Goal: Task Accomplishment & Management: Manage account settings

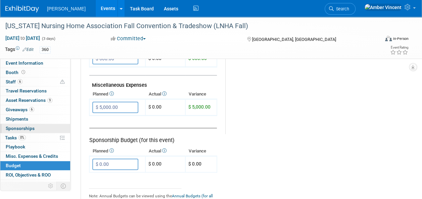
drag, startPoint x: 17, startPoint y: 129, endPoint x: 21, endPoint y: 127, distance: 4.9
click at [17, 129] on span "Sponsorships 0" at bounding box center [20, 128] width 29 height 5
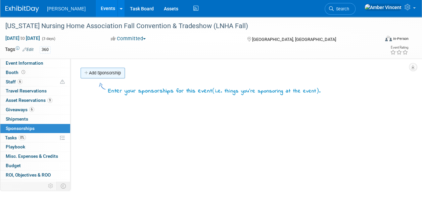
click at [121, 73] on link "Add Sponsorship" at bounding box center [102, 73] width 44 height 11
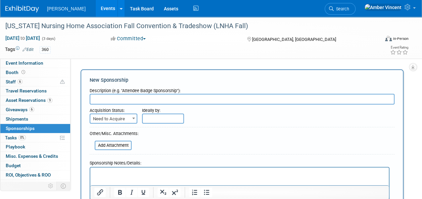
click at [125, 94] on div "Description (e.g. "Attendee Badge Sponsorship"):" at bounding box center [242, 89] width 305 height 9
click at [122, 95] on input "text" at bounding box center [242, 99] width 305 height 11
type input "Boombox Bronze Sponsor"
click at [121, 114] on span "Need to Acquire" at bounding box center [114, 119] width 48 height 10
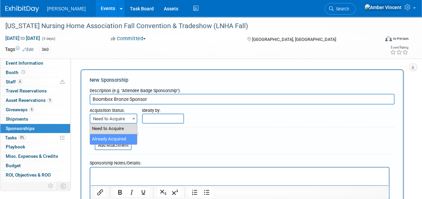
select select "2"
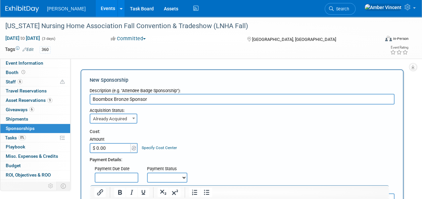
click at [118, 150] on input "$ 0.00" at bounding box center [111, 148] width 42 height 10
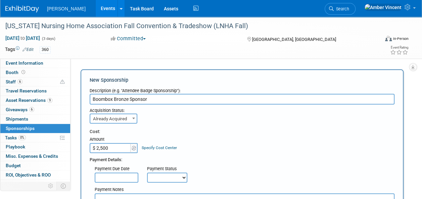
scroll to position [67, 0]
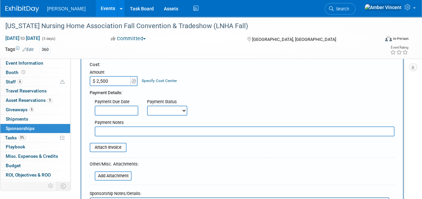
type input "$ 2,500.00"
click at [121, 115] on body "Turenne Events Add Event Bulk Upload Events Shareable Event Boards Recently Vie…" at bounding box center [211, 32] width 422 height 199
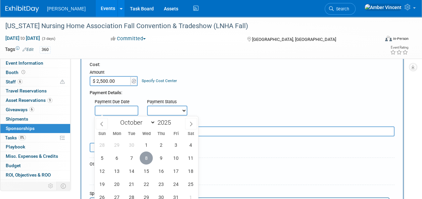
click at [146, 157] on span "8" at bounding box center [146, 158] width 13 height 13
type input "[DATE]"
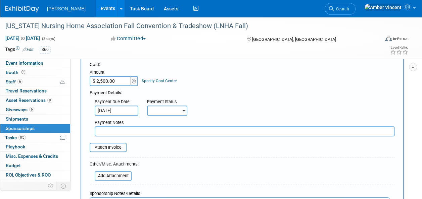
click at [165, 109] on select "Not Paid Yet Partially Paid Paid in Full" at bounding box center [167, 111] width 40 height 10
select select "1"
click at [147, 106] on select "Not Paid Yet Partially Paid Paid in Full" at bounding box center [167, 111] width 40 height 10
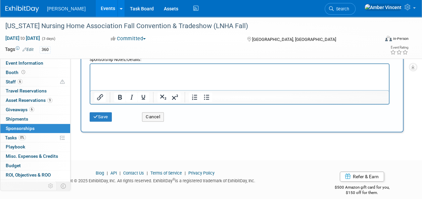
scroll to position [168, 0]
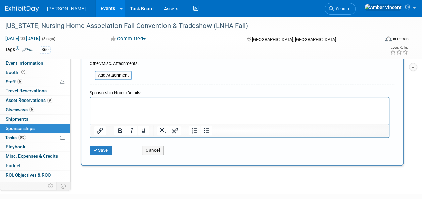
click at [116, 103] on p "Rich Text Area. Press ALT-0 for help." at bounding box center [239, 103] width 290 height 7
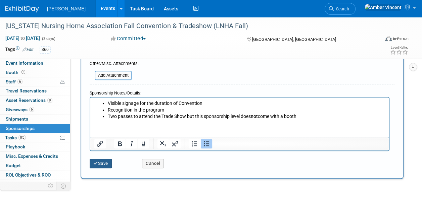
click at [95, 163] on icon "submit" at bounding box center [95, 163] width 5 height 4
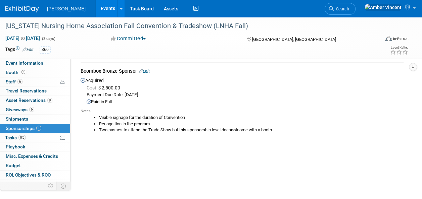
scroll to position [34, 0]
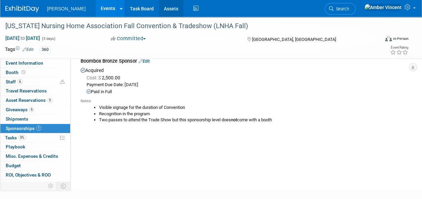
click at [159, 9] on link "Assets" at bounding box center [171, 8] width 24 height 17
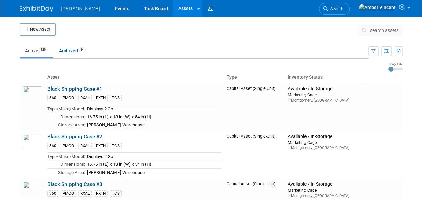
click at [391, 30] on span "search assets" at bounding box center [384, 30] width 29 height 5
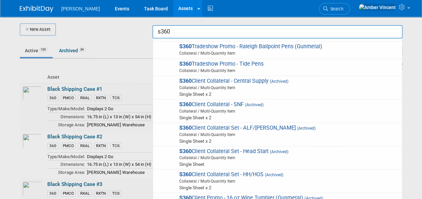
scroll to position [1040, 0]
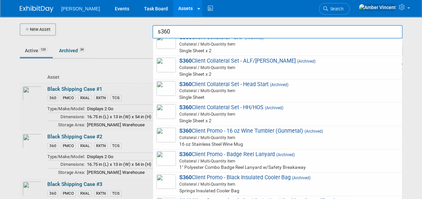
click at [238, 141] on span "16 oz Stainless Steel Wine Mug" at bounding box center [278, 144] width 240 height 7
type input "S360 Client Promo - 16 oz Wine Tumbler (Gunmetal)"
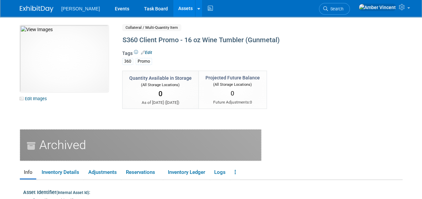
click at [173, 7] on link "Assets" at bounding box center [185, 8] width 24 height 17
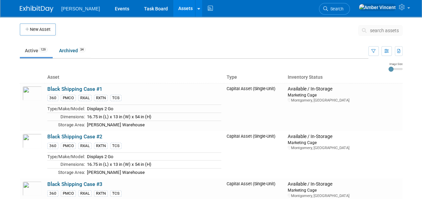
click at [384, 30] on span "search assets" at bounding box center [384, 30] width 29 height 5
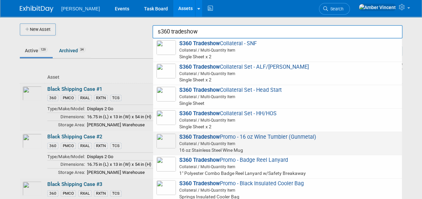
click at [287, 137] on span "S360 Tradeshow Promo - 16 oz Wine Tumbler (Gunmetal) Collateral / Multi-Quantit…" at bounding box center [277, 144] width 242 height 20
type input "S360 Tradeshow Promo - 16 oz Wine Tumbler (Gunmetal)"
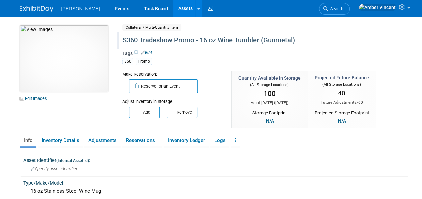
click at [156, 42] on div "S360 Tradeshow Promo - 16 oz Wine Tumbler (Gunmetal)" at bounding box center [247, 40] width 254 height 12
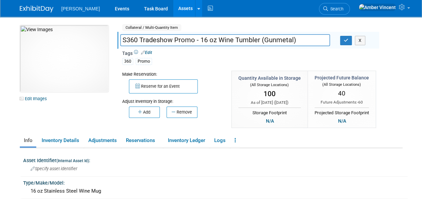
click at [162, 40] on input "S360 Tradeshow Promo - 16 oz Wine Tumbler (Gunmetal)" at bounding box center [225, 40] width 210 height 12
type input "S360 Promo - 16 oz Wine Tumbler (Gunmetal)"
click at [342, 43] on button "button" at bounding box center [346, 40] width 12 height 9
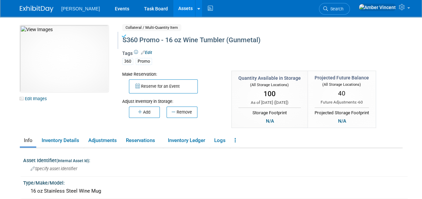
click at [173, 7] on link "Assets" at bounding box center [185, 8] width 24 height 17
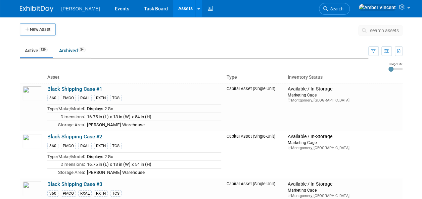
click at [380, 34] on button "search assets" at bounding box center [380, 30] width 44 height 11
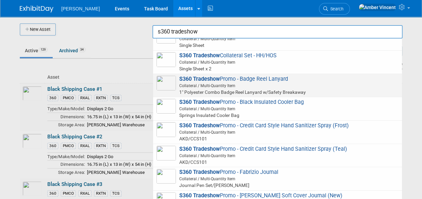
scroll to position [44, 0]
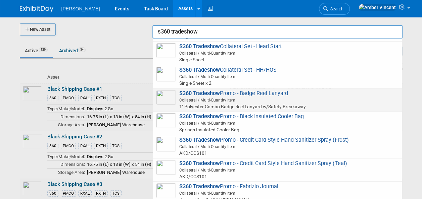
click at [223, 99] on span "Collateral / Multi-Quantity Item" at bounding box center [278, 100] width 240 height 6
type input "S360 Tradeshow Promo - Badge Reel Lanyard"
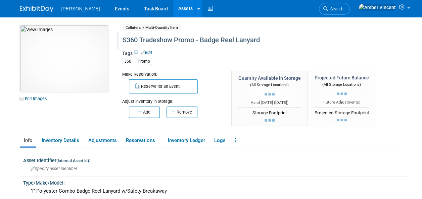
click at [159, 41] on div "S360 Tradeshow Promo - Badge Reel Lanyard" at bounding box center [247, 40] width 254 height 12
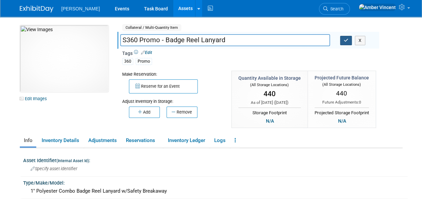
type input "S360 Promo - Badge Reel Lanyard"
click at [345, 41] on icon "button" at bounding box center [345, 40] width 5 height 4
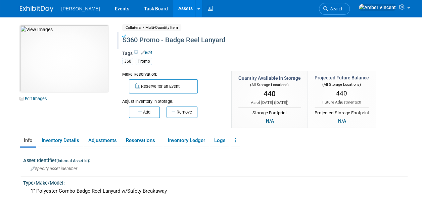
click at [173, 9] on link "Assets" at bounding box center [185, 8] width 24 height 17
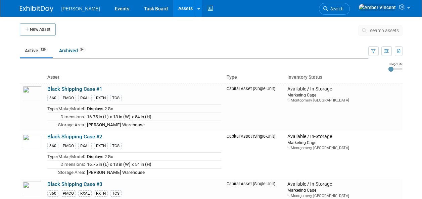
click at [375, 29] on span "search assets" at bounding box center [384, 30] width 29 height 5
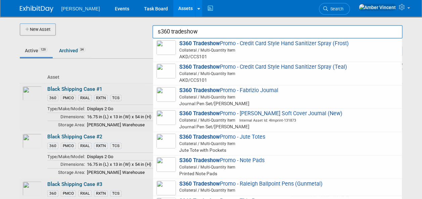
scroll to position [121, 0]
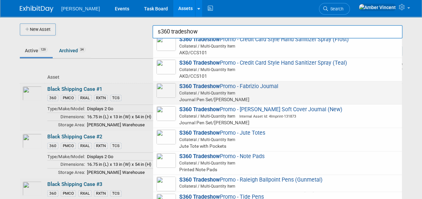
click at [219, 93] on span "Collateral / Multi-Quantity Item" at bounding box center [278, 93] width 240 height 6
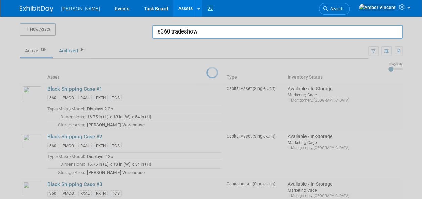
type input "S360 Tradeshow Promo - Fabrizio Journal"
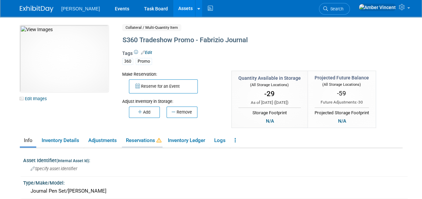
click at [149, 141] on link "Reservations" at bounding box center [142, 141] width 41 height 12
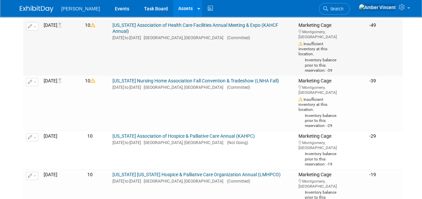
scroll to position [235, 0]
click at [157, 33] on link "[US_STATE] Association of Health Care Facilities Annual Meeting & Expo (KAHCF A…" at bounding box center [195, 27] width 166 height 11
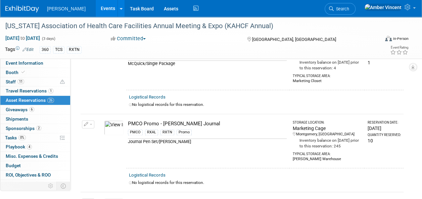
scroll to position [402, 0]
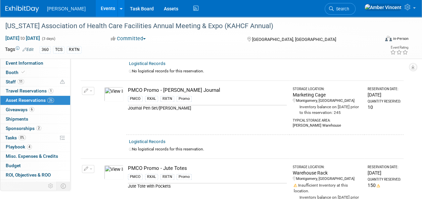
click at [88, 89] on button "button" at bounding box center [88, 91] width 12 height 8
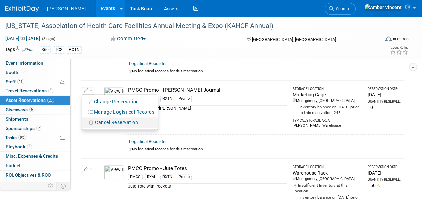
click at [111, 122] on span "Cancel Reservation" at bounding box center [116, 122] width 43 height 5
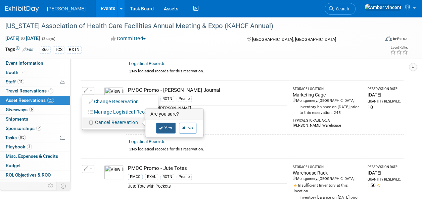
click at [167, 125] on link "Yes" at bounding box center [165, 128] width 19 height 11
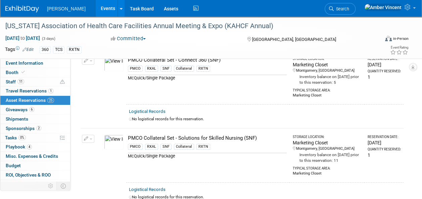
scroll to position [0, 0]
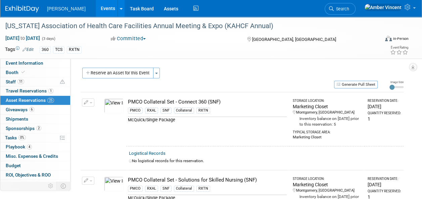
click at [131, 76] on button "Reserve an Asset for this Event" at bounding box center [117, 73] width 71 height 11
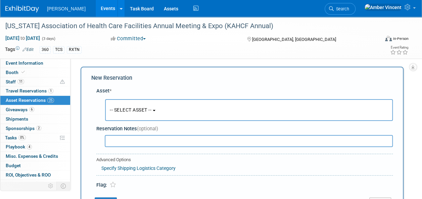
scroll to position [6, 0]
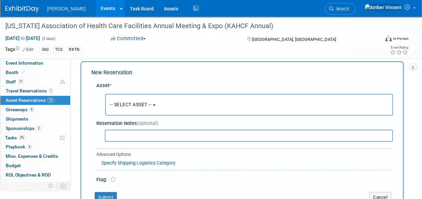
click at [126, 100] on button "-- SELECT ASSET --" at bounding box center [248, 105] width 287 height 22
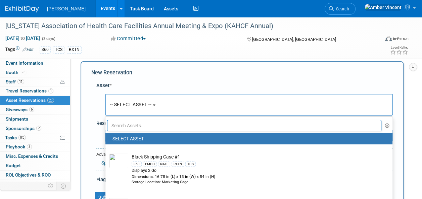
click at [136, 125] on input "text" at bounding box center [244, 125] width 274 height 11
type input "s360"
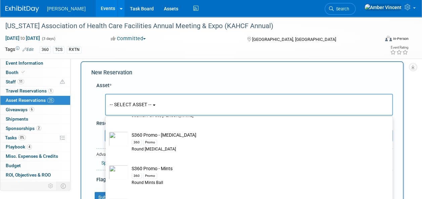
scroll to position [637, 0]
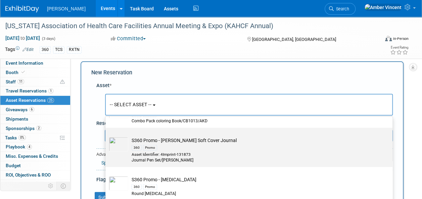
click at [170, 142] on td "S360 Promo - Fabrizio Soft Cover Journal 360 Promo Asset Identifier: 4Imprint-1…" at bounding box center [253, 150] width 251 height 26
click at [106, 136] on input "S360 Promo - Fabrizio Soft Cover Journal 360 Promo Asset Identifier: 4Imprint-1…" at bounding box center [104, 133] width 4 height 4
select select "10727975"
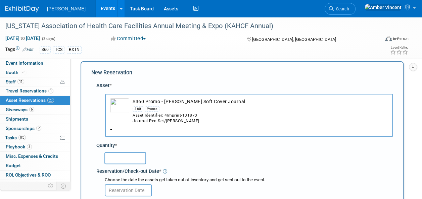
click at [124, 156] on input "text" at bounding box center [125, 158] width 42 height 12
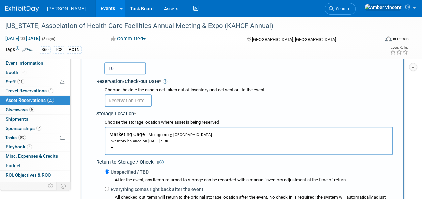
scroll to position [107, 0]
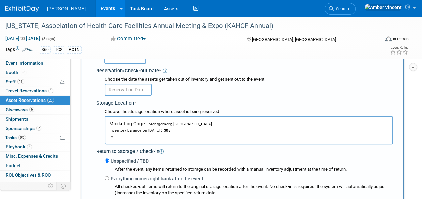
type input "10"
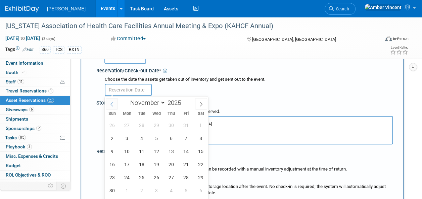
click at [109, 104] on span at bounding box center [112, 103] width 12 height 11
select select "9"
click at [147, 178] on span "28" at bounding box center [141, 177] width 13 height 13
type input "Oct 28, 2025"
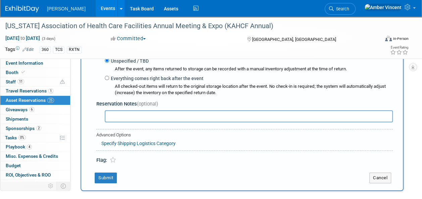
scroll to position [208, 0]
click at [102, 174] on button "Submit" at bounding box center [106, 177] width 22 height 11
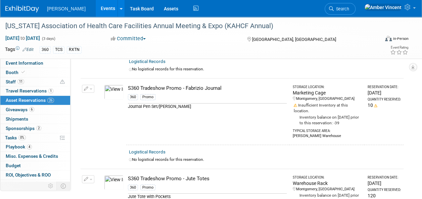
scroll to position [1155, 0]
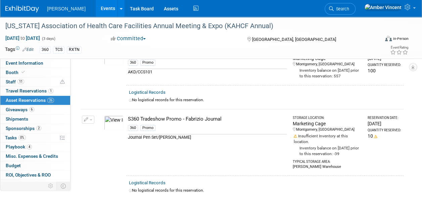
click at [90, 116] on button "button" at bounding box center [88, 120] width 12 height 8
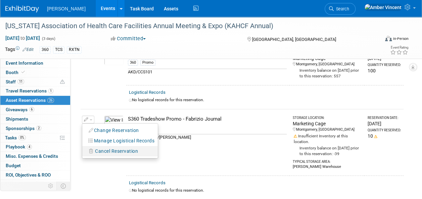
click at [115, 149] on button "Cancel Reservation" at bounding box center [114, 151] width 56 height 9
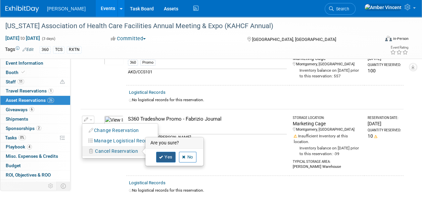
click at [163, 152] on link "Yes" at bounding box center [165, 157] width 19 height 11
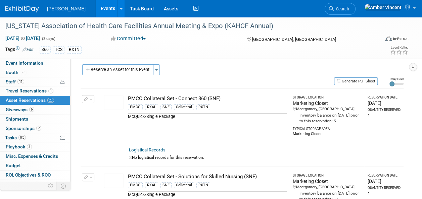
scroll to position [0, 0]
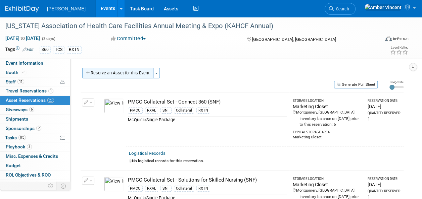
click at [123, 71] on button "Reserve an Asset for this Event" at bounding box center [117, 73] width 71 height 11
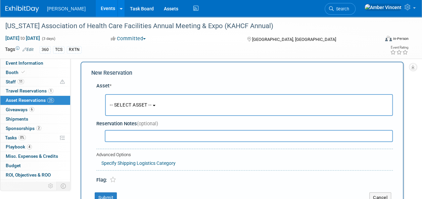
scroll to position [6, 0]
drag, startPoint x: 127, startPoint y: 101, endPoint x: 135, endPoint y: 120, distance: 20.7
click at [127, 101] on button "-- SELECT ASSET --" at bounding box center [248, 105] width 287 height 22
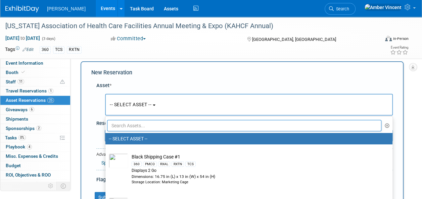
click at [138, 128] on input "text" at bounding box center [244, 125] width 274 height 11
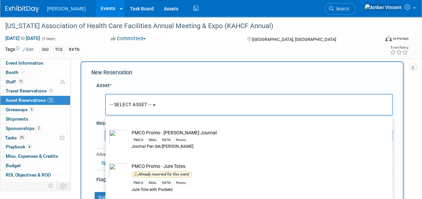
scroll to position [503, 0]
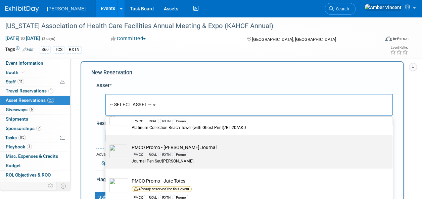
type input "pmco"
click at [143, 152] on div "PMCO" at bounding box center [138, 154] width 14 height 5
click at [106, 143] on input "PMCO Promo - Fabrizio Journal PMCO RXAL RXTN Promo Journal Pen Set/Fabrizio" at bounding box center [104, 141] width 4 height 4
select select "10722509"
select select "10"
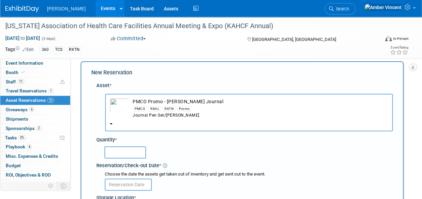
click at [125, 153] on input "text" at bounding box center [125, 153] width 42 height 12
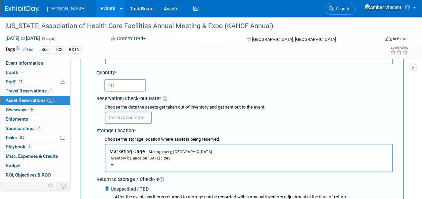
type input "10"
click at [123, 117] on input "text" at bounding box center [128, 118] width 47 height 12
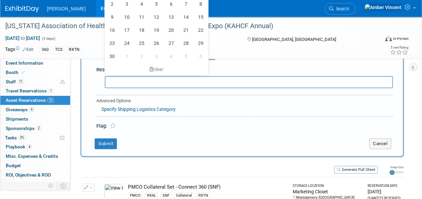
scroll to position [174, 0]
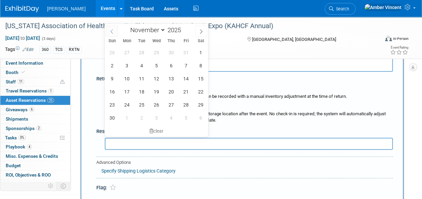
click at [111, 29] on span at bounding box center [112, 30] width 12 height 11
select select "9"
click at [145, 101] on span "28" at bounding box center [141, 104] width 13 height 13
type input "Oct 28, 2025"
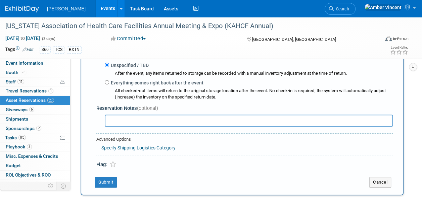
scroll to position [208, 0]
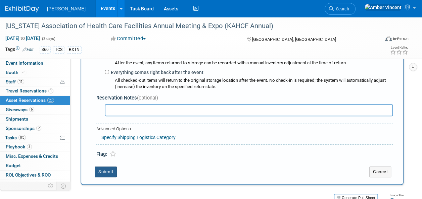
click at [103, 170] on button "Submit" at bounding box center [106, 172] width 22 height 11
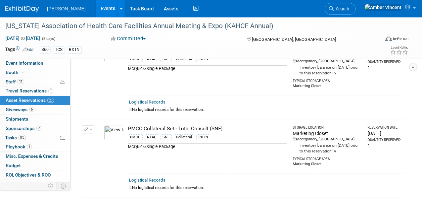
scroll to position [396, 0]
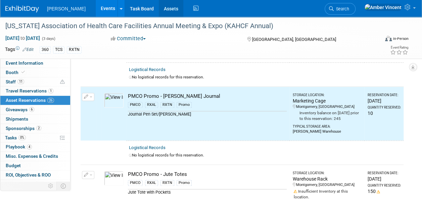
click at [159, 6] on link "Assets" at bounding box center [171, 8] width 24 height 17
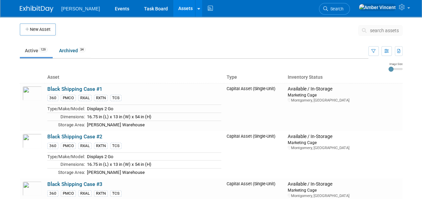
click at [382, 29] on span "search assets" at bounding box center [384, 30] width 29 height 5
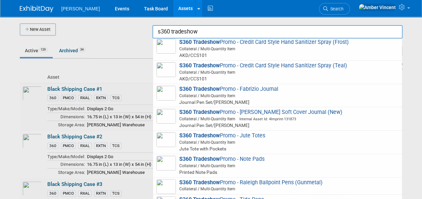
scroll to position [121, 0]
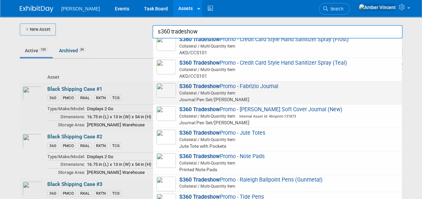
click at [215, 87] on strong "S360 Tradeshow" at bounding box center [199, 86] width 41 height 6
type input "S360 Tradeshow Promo - Fabrizio Journal"
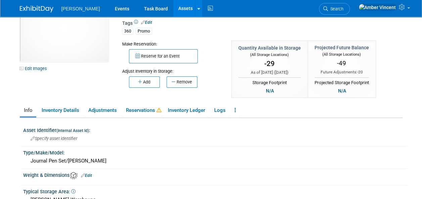
scroll to position [67, 0]
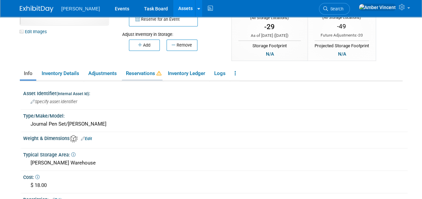
click at [135, 68] on link "Reservations" at bounding box center [142, 74] width 41 height 12
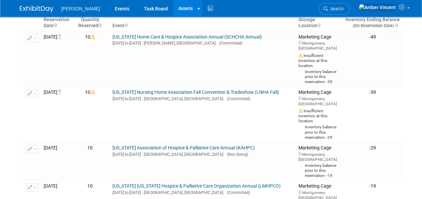
scroll to position [134, 0]
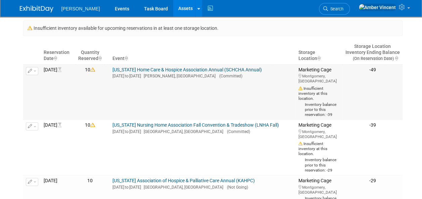
click at [146, 70] on link "[US_STATE] Home Care & Hospice Association Annual (SCHCHA Annual)" at bounding box center [186, 69] width 149 height 5
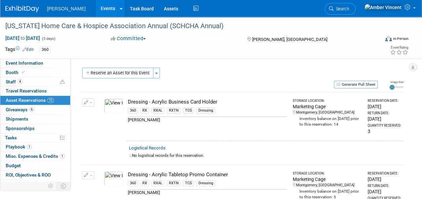
click at [147, 78] on div "Reserve an Asset for this Event Toggle Dropdown New asset reservation Copy asse…" at bounding box center [241, 74] width 323 height 12
click at [146, 77] on button "Reserve an Asset for this Event" at bounding box center [117, 73] width 71 height 11
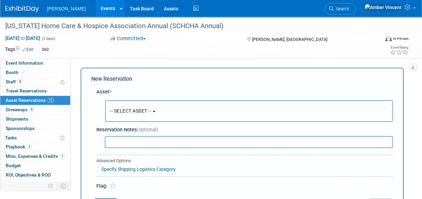
scroll to position [6, 0]
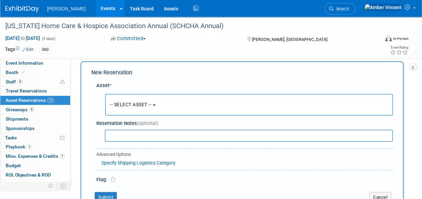
click at [130, 107] on span "-- SELECT ASSET --" at bounding box center [131, 104] width 42 height 5
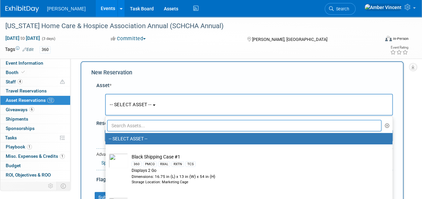
click at [131, 122] on input "text" at bounding box center [244, 125] width 274 height 11
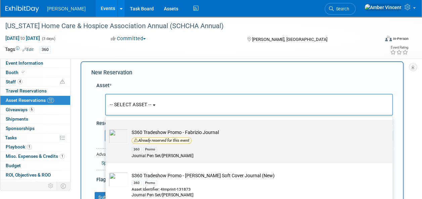
scroll to position [268, 0]
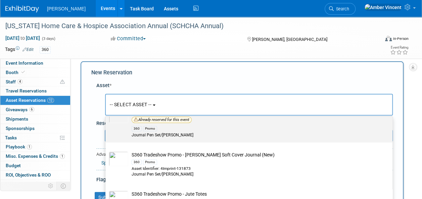
type input "s360 trade"
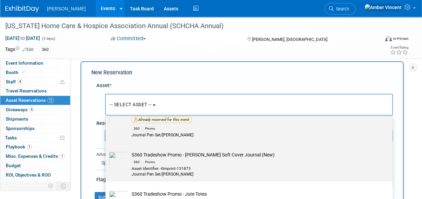
click at [167, 158] on div "360 Promo" at bounding box center [254, 162] width 247 height 8
click at [106, 151] on input "S360 Tradeshow Promo - Fabrizio Soft Cover Journal (New) 360 Promo Asset Identi…" at bounding box center [104, 148] width 4 height 4
select select "10727791"
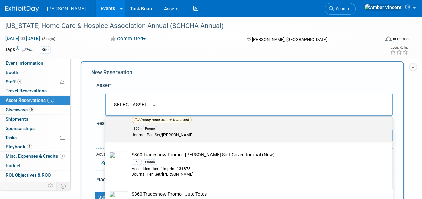
select select "10"
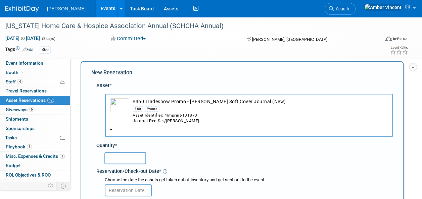
click at [116, 151] on div at bounding box center [246, 158] width 294 height 16
click at [119, 158] on input "text" at bounding box center [125, 158] width 42 height 12
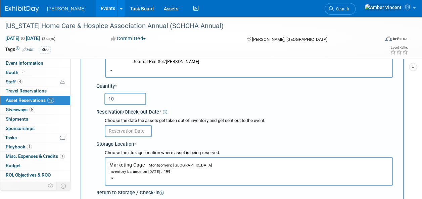
scroll to position [107, 0]
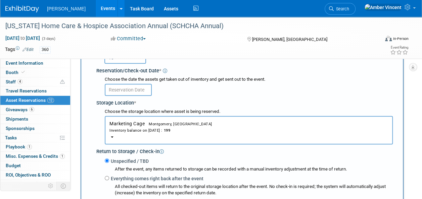
type input "10"
click at [128, 85] on input "text" at bounding box center [128, 90] width 47 height 12
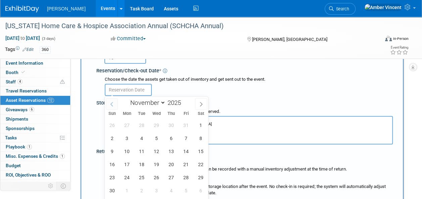
click at [111, 104] on icon at bounding box center [111, 104] width 5 height 5
select select "9"
click at [155, 178] on span "29" at bounding box center [156, 177] width 13 height 13
type input "Oct 29, 2025"
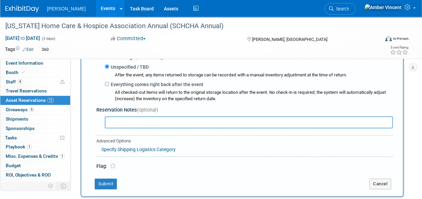
scroll to position [241, 0]
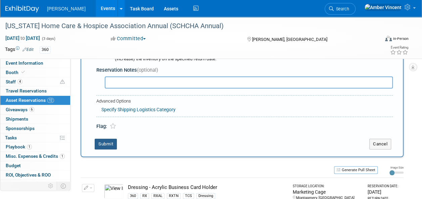
click at [115, 146] on button "Submit" at bounding box center [106, 144] width 22 height 11
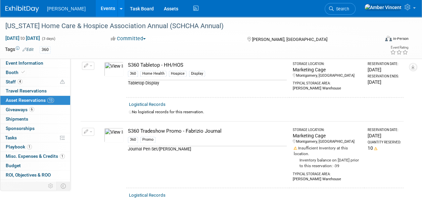
scroll to position [458, 0]
click at [94, 128] on button "button" at bounding box center [88, 132] width 12 height 8
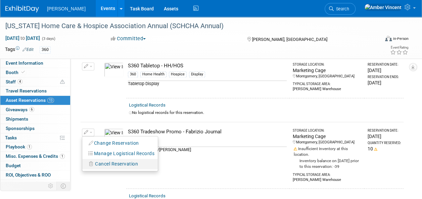
click at [106, 161] on span "Cancel Reservation" at bounding box center [116, 163] width 43 height 5
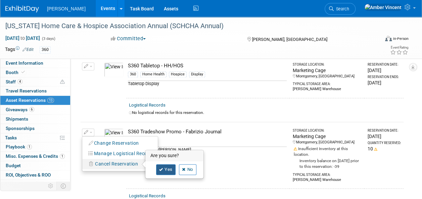
click at [164, 166] on link "Yes" at bounding box center [165, 169] width 19 height 11
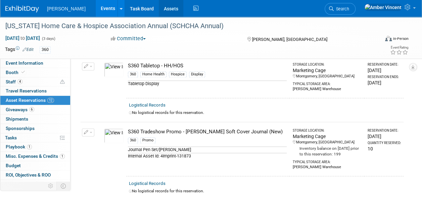
click at [159, 9] on link "Assets" at bounding box center [171, 8] width 24 height 17
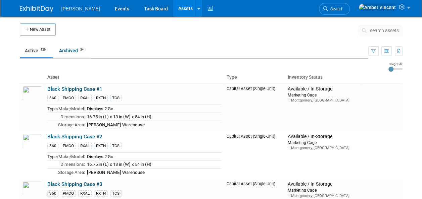
click at [380, 30] on span "search assets" at bounding box center [384, 30] width 29 height 5
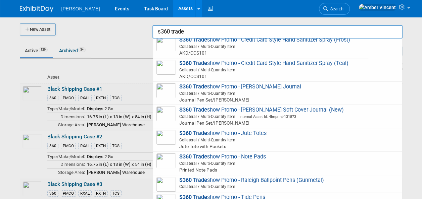
scroll to position [121, 0]
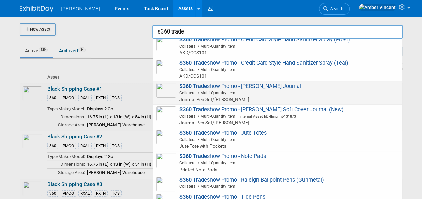
click at [204, 94] on span "Collateral / Multi-Quantity Item" at bounding box center [278, 93] width 240 height 6
type input "S360 Tradeshow Promo - Fabrizio Journal"
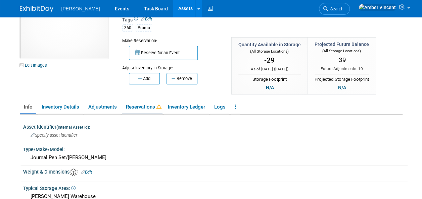
click at [133, 108] on link "Reservations" at bounding box center [142, 107] width 41 height 12
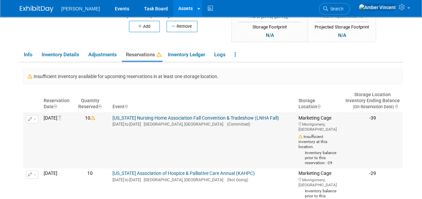
scroll to position [101, 0]
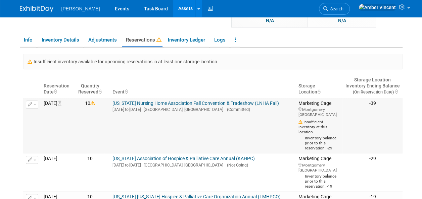
click at [148, 103] on link "[US_STATE] Nursing Home Association Fall Convention & Tradeshow (LNHA Fall)" at bounding box center [195, 103] width 166 height 5
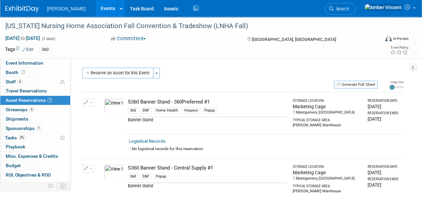
click at [106, 73] on button "Reserve an Asset for this Event" at bounding box center [117, 73] width 71 height 11
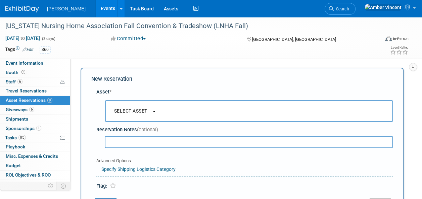
scroll to position [6, 0]
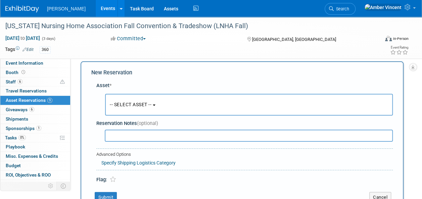
click at [110, 103] on span "-- SELECT ASSET --" at bounding box center [131, 104] width 42 height 5
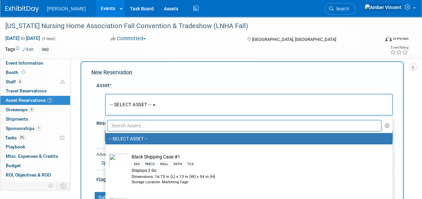
click at [128, 125] on input "text" at bounding box center [244, 125] width 274 height 11
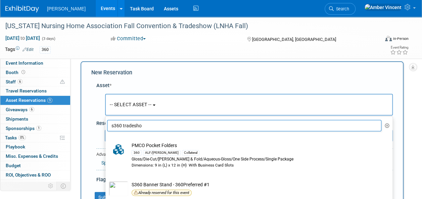
type input "s360 tradeshow"
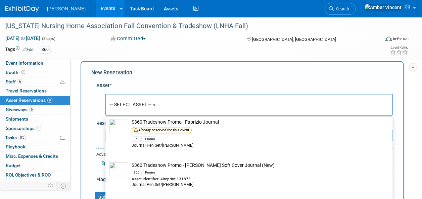
scroll to position [268, 0]
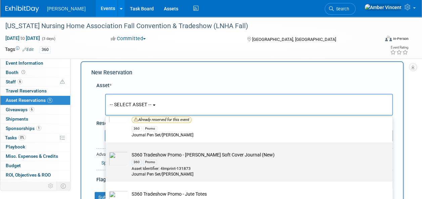
click at [167, 162] on div "360 Promo" at bounding box center [254, 162] width 247 height 8
click at [106, 151] on input "S360 Tradeshow Promo - Fabrizio Soft Cover Journal (New) 360 Promo Asset Identi…" at bounding box center [104, 148] width 4 height 4
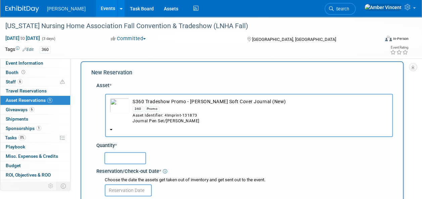
select select "10727791"
click at [136, 152] on div at bounding box center [248, 157] width 288 height 13
click at [135, 152] on div at bounding box center [248, 157] width 288 height 13
click at [131, 156] on input "text" at bounding box center [125, 158] width 42 height 12
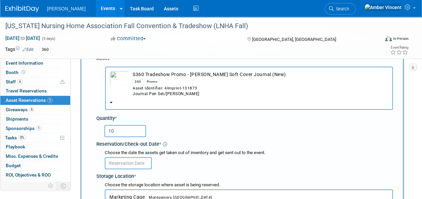
type input "10"
click at [142, 162] on input "text" at bounding box center [128, 163] width 47 height 12
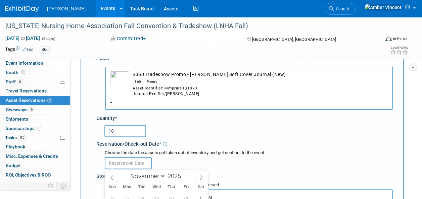
scroll to position [134, 0]
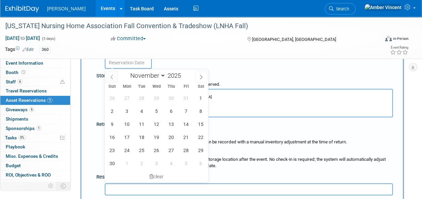
click at [111, 76] on icon at bounding box center [111, 77] width 5 height 5
select select "9"
click at [128, 136] on span "20" at bounding box center [126, 137] width 13 height 13
type input "Oct 20, 2025"
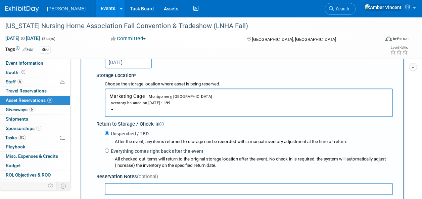
scroll to position [201, 0]
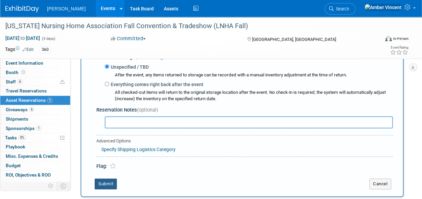
click at [111, 181] on button "Submit" at bounding box center [106, 184] width 22 height 11
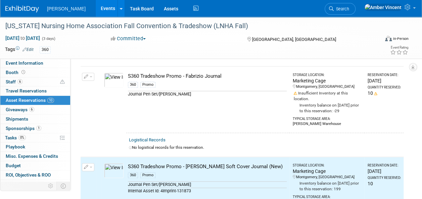
scroll to position [272, 0]
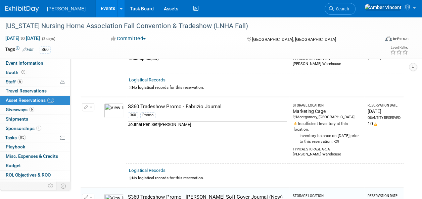
click at [91, 103] on button "button" at bounding box center [88, 107] width 12 height 8
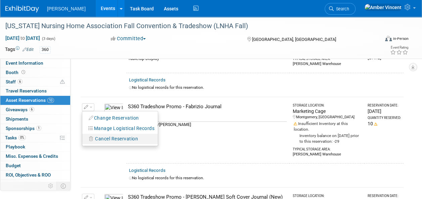
click at [102, 136] on span "Cancel Reservation" at bounding box center [116, 138] width 43 height 5
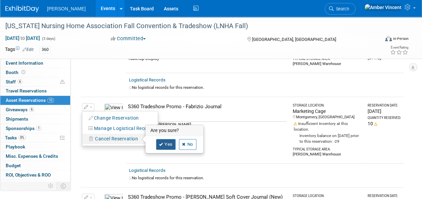
click at [168, 141] on link "Yes" at bounding box center [165, 144] width 19 height 11
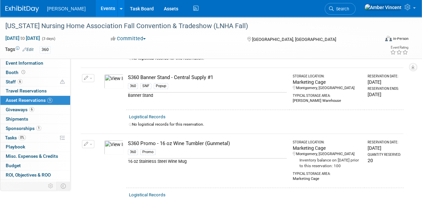
scroll to position [0, 0]
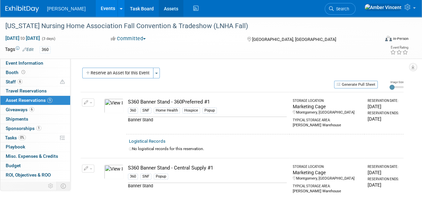
click at [159, 7] on link "Assets" at bounding box center [171, 8] width 24 height 17
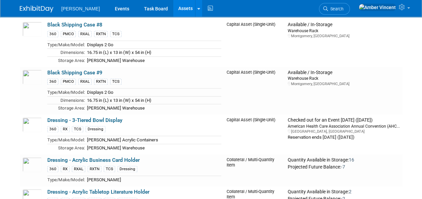
scroll to position [302, 0]
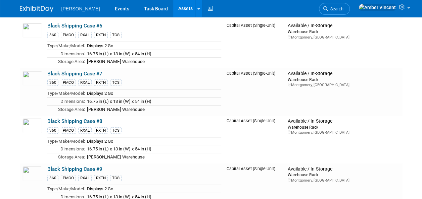
click at [173, 10] on link "Assets" at bounding box center [185, 8] width 24 height 17
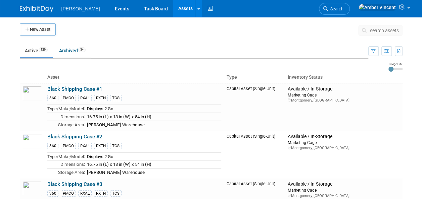
click at [380, 31] on span "search assets" at bounding box center [384, 30] width 29 height 5
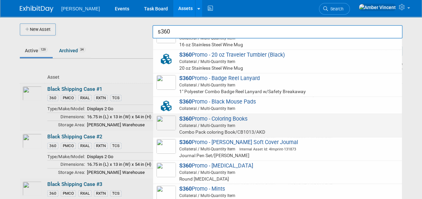
scroll to position [268, 0]
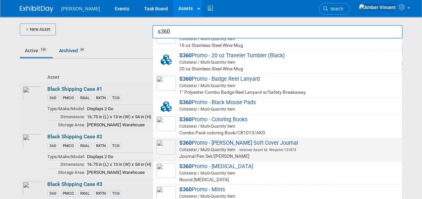
click at [221, 148] on span "Collateral / Multi-Quantity Item Internal Asset Id: 4Imprint-131873" at bounding box center [278, 150] width 240 height 6
type input "S360 Promo - [PERSON_NAME] Soft Cover Journal"
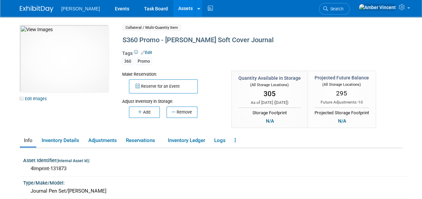
click at [173, 8] on link "Assets" at bounding box center [185, 8] width 24 height 17
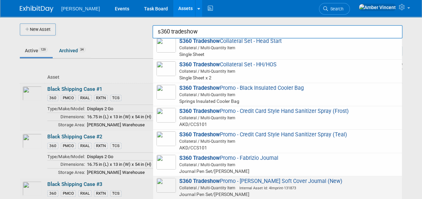
scroll to position [121, 0]
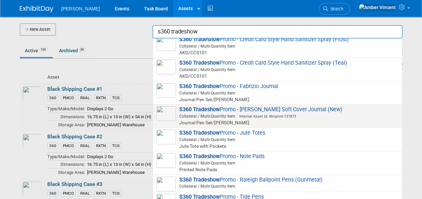
click at [208, 116] on span "Collateral / Multi-Quantity Item Internal Asset Id: 4Imprint-131873" at bounding box center [278, 116] width 240 height 6
type input "S360 Tradeshow Promo - [PERSON_NAME] Soft Cover Journal (New)"
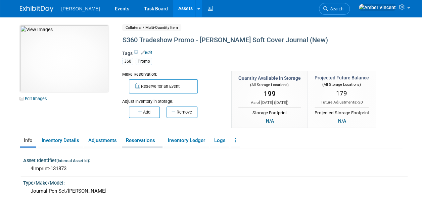
click at [139, 137] on link "Reservations" at bounding box center [142, 141] width 41 height 12
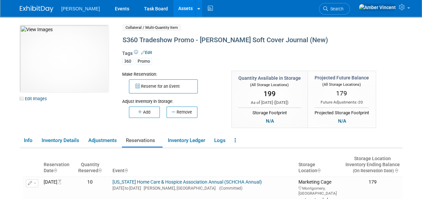
click at [173, 8] on link "Assets" at bounding box center [185, 8] width 24 height 17
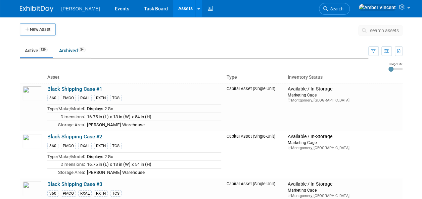
click at [374, 32] on span "search assets" at bounding box center [384, 30] width 29 height 5
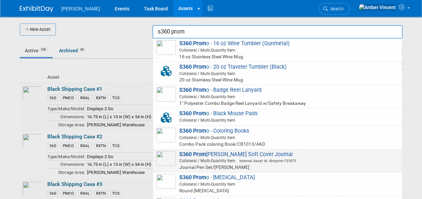
click at [266, 159] on span "Internal Asset Id: 4Imprint-131873" at bounding box center [265, 161] width 61 height 4
type input "S360 Promo - [PERSON_NAME] Soft Cover Journal"
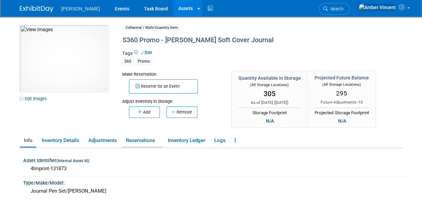
click at [151, 141] on link "Reservations" at bounding box center [142, 141] width 41 height 12
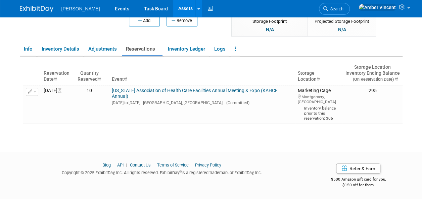
scroll to position [101, 0]
click at [35, 91] on span "button" at bounding box center [35, 91] width 3 height 1
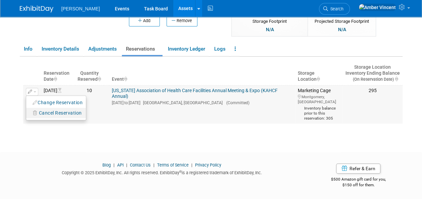
click at [48, 110] on span "Cancel Reservation" at bounding box center [60, 112] width 43 height 5
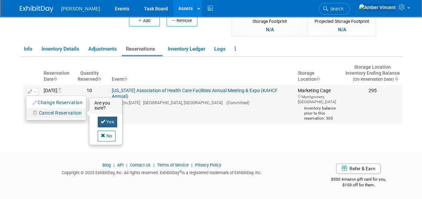
click at [102, 119] on icon at bounding box center [103, 121] width 5 height 4
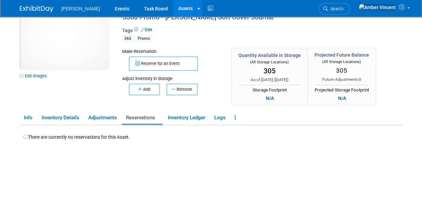
scroll to position [0, 0]
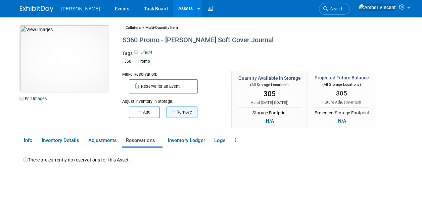
click at [182, 114] on button "Remove" at bounding box center [181, 112] width 31 height 11
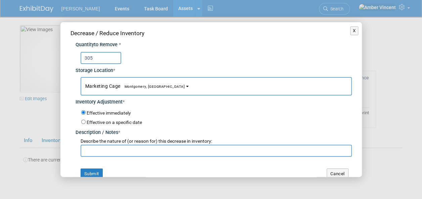
type input "305"
click at [101, 150] on input "text" at bounding box center [215, 151] width 271 height 12
type input "promo transfer"
click at [101, 171] on button "Submit" at bounding box center [91, 174] width 22 height 11
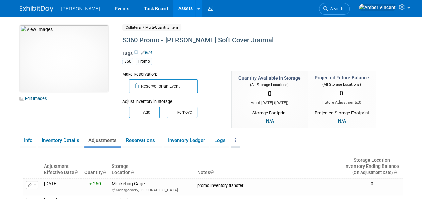
click at [237, 140] on link at bounding box center [234, 141] width 9 height 12
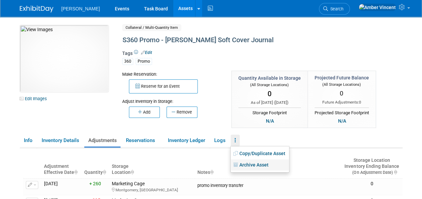
click at [242, 165] on link "Archive Asset" at bounding box center [259, 165] width 58 height 11
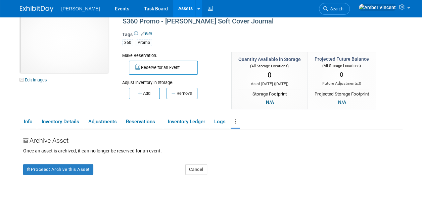
scroll to position [34, 0]
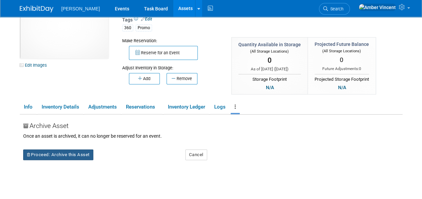
click at [50, 154] on button "Proceed: Archive this Asset" at bounding box center [58, 155] width 70 height 11
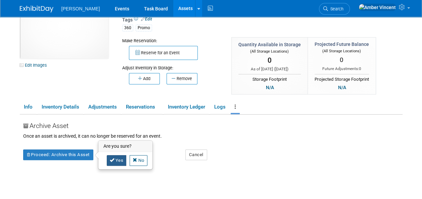
click at [118, 161] on link "Yes" at bounding box center [117, 160] width 20 height 11
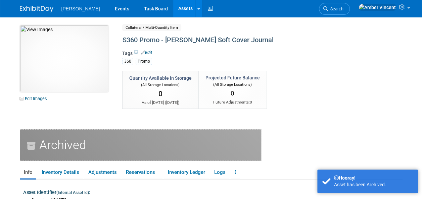
click at [173, 6] on link "Assets" at bounding box center [185, 8] width 24 height 17
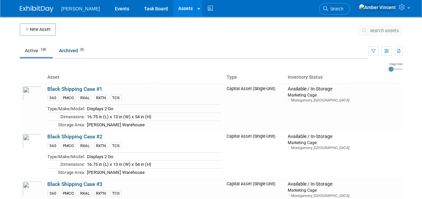
click at [386, 30] on span "search assets" at bounding box center [384, 30] width 29 height 5
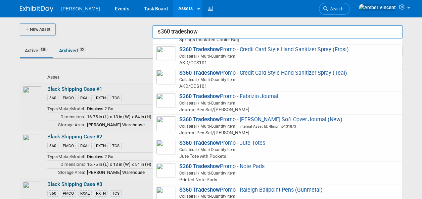
scroll to position [121, 0]
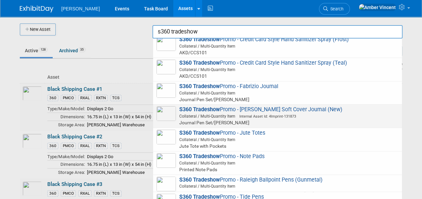
click at [193, 115] on span "Collateral / Multi-Quantity Item Internal Asset Id: 4Imprint-131873" at bounding box center [278, 116] width 240 height 6
type input "S360 Tradeshow Promo - [PERSON_NAME] Soft Cover Journal (New)"
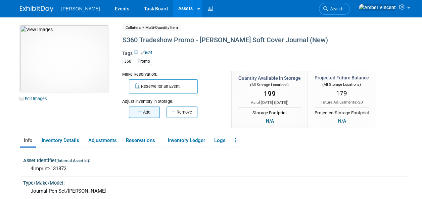
click at [141, 115] on button "Add" at bounding box center [144, 112] width 31 height 11
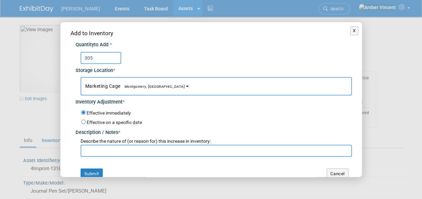
type input "305"
click at [96, 151] on input "text" at bounding box center [215, 151] width 271 height 12
type input "promo transfer (inventory)"
click at [92, 171] on button "Submit" at bounding box center [91, 174] width 22 height 11
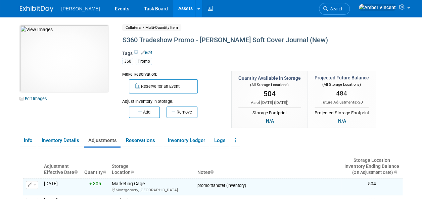
click at [173, 10] on link "Assets" at bounding box center [185, 8] width 24 height 17
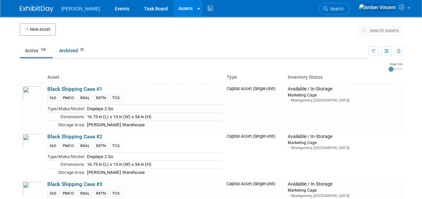
click at [374, 32] on span "search assets" at bounding box center [384, 30] width 29 height 5
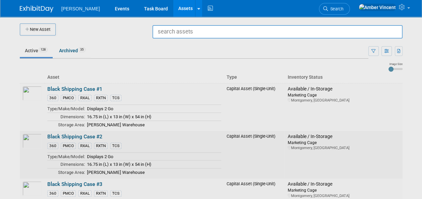
click at [211, 134] on div at bounding box center [211, 99] width 0 height 199
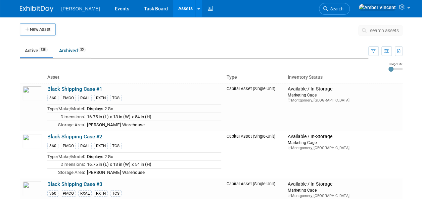
click at [375, 29] on span "search assets" at bounding box center [384, 30] width 29 height 5
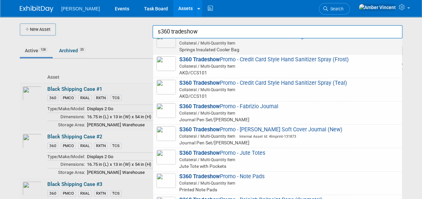
scroll to position [121, 0]
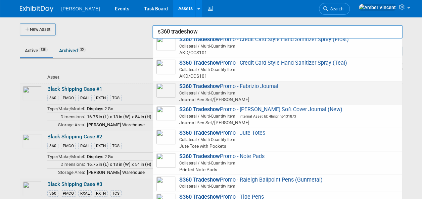
click at [223, 86] on span "S360 Tradeshow Promo - Fabrizio Journal Collateral / Multi-Quantity Item Journa…" at bounding box center [277, 93] width 242 height 20
type input "S360 Tradeshow Promo - Fabrizio Journal"
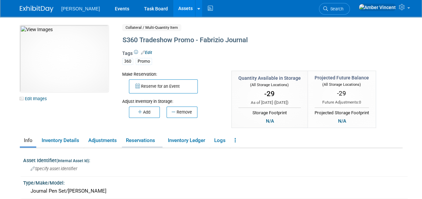
click at [141, 139] on link "Reservations" at bounding box center [142, 141] width 41 height 12
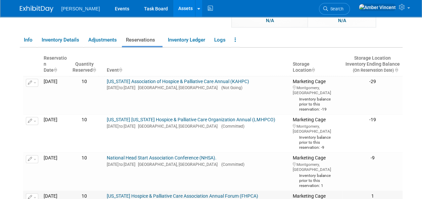
scroll to position [101, 0]
click at [34, 82] on span "button" at bounding box center [35, 82] width 3 height 1
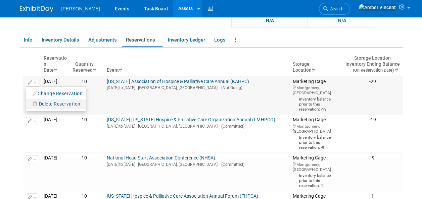
click at [50, 103] on span "Delete Reservation" at bounding box center [60, 103] width 42 height 5
click at [100, 111] on icon at bounding box center [102, 112] width 5 height 4
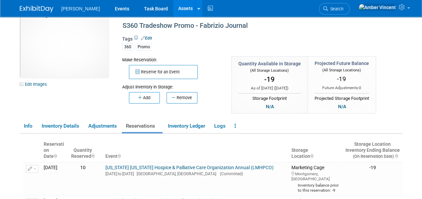
scroll to position [0, 0]
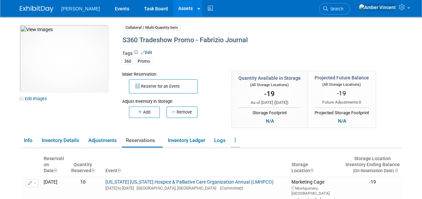
click at [236, 141] on icon at bounding box center [234, 140] width 1 height 5
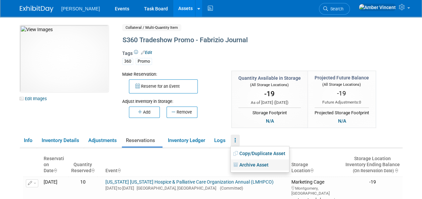
click at [250, 167] on link "Archive Asset" at bounding box center [259, 165] width 58 height 11
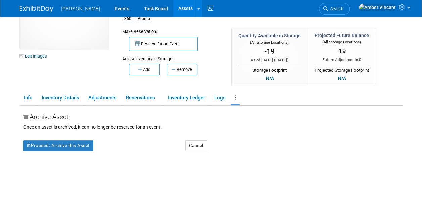
scroll to position [67, 0]
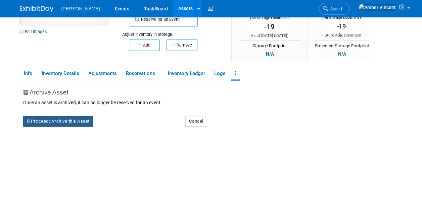
click at [89, 116] on button "Proceed: Archive this Asset" at bounding box center [58, 121] width 70 height 11
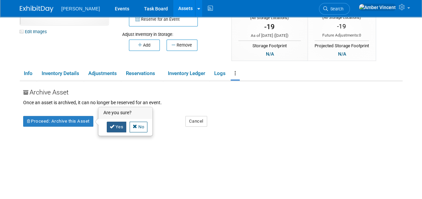
click at [110, 124] on icon at bounding box center [112, 126] width 5 height 4
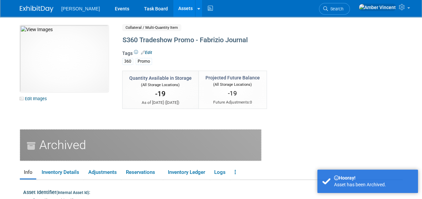
click at [173, 4] on link "Assets" at bounding box center [185, 8] width 24 height 17
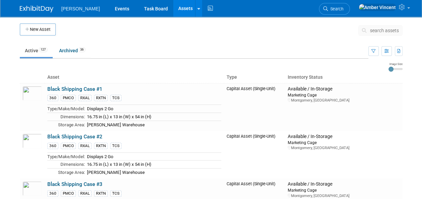
click at [393, 28] on span "search assets" at bounding box center [384, 30] width 29 height 5
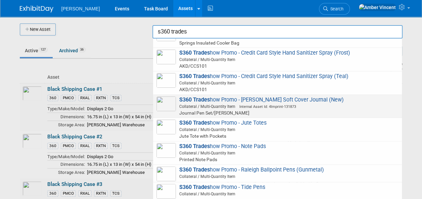
scroll to position [121, 0]
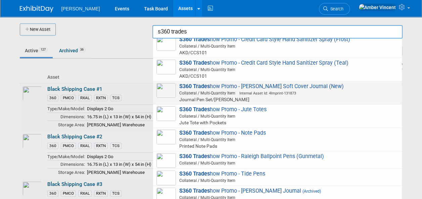
click at [260, 90] on span "Collateral / Multi-Quantity Item Internal Asset Id: 4Imprint-131873" at bounding box center [278, 93] width 240 height 6
type input "S360 Tradeshow Promo - [PERSON_NAME] Soft Cover Journal (New)"
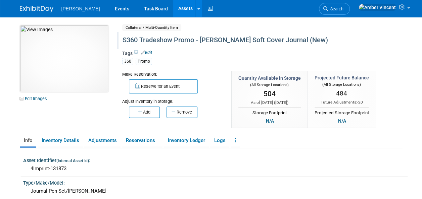
click at [160, 42] on div "S360 Tradeshow Promo - [PERSON_NAME] Soft Cover Journal (New)" at bounding box center [247, 40] width 254 height 12
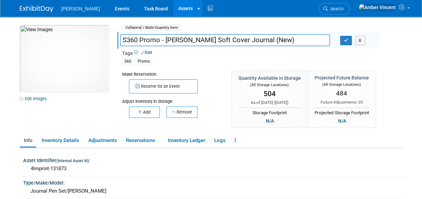
click at [268, 40] on input "S360 Promo - [PERSON_NAME] Soft Cover Journal (New)" at bounding box center [225, 40] width 210 height 12
type input "S360 Promo - [PERSON_NAME] Soft Cover Journal"
click at [345, 40] on icon "button" at bounding box center [345, 40] width 5 height 4
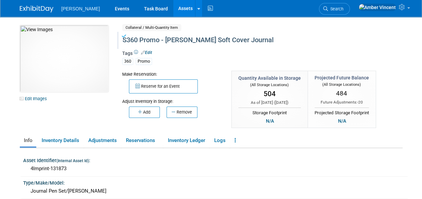
click at [173, 13] on link "Assets" at bounding box center [185, 8] width 24 height 17
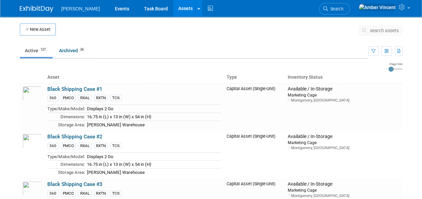
click at [378, 30] on span "search assets" at bounding box center [384, 30] width 29 height 5
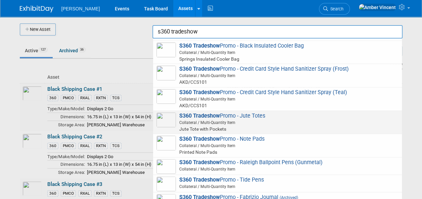
scroll to position [98, 0]
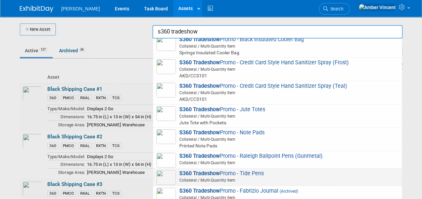
click at [269, 172] on span "S360 Tradeshow Promo - Tide Pens Collateral / Multi-Quantity Item" at bounding box center [277, 177] width 242 height 14
type input "S360 Tradeshow Promo - Tide Pens"
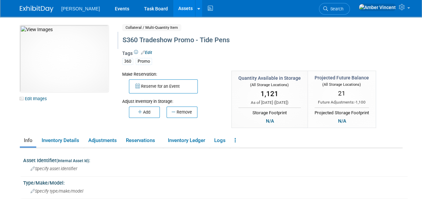
click at [153, 40] on div "S360 Tradeshow Promo - Tide Pens" at bounding box center [247, 40] width 254 height 12
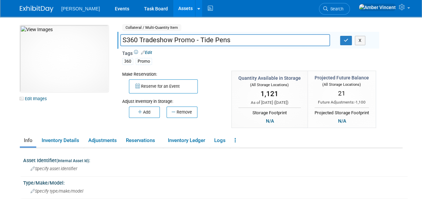
click at [153, 40] on input "S360 Tradeshow Promo - Tide Pens" at bounding box center [225, 40] width 210 height 12
type input "S360 Promo - Tide Pens"
click at [346, 40] on icon "button" at bounding box center [345, 40] width 5 height 4
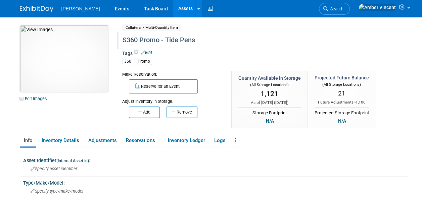
click at [173, 3] on link "Assets" at bounding box center [185, 8] width 24 height 17
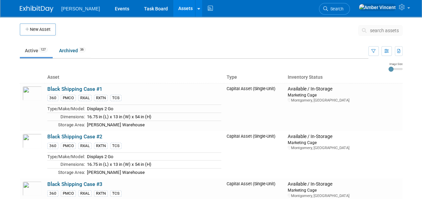
click at [390, 31] on span "search assets" at bounding box center [384, 30] width 29 height 5
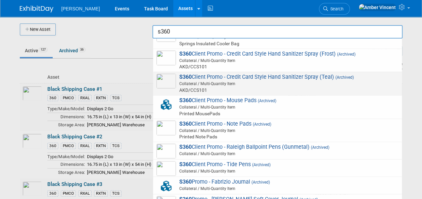
scroll to position [1167, 0]
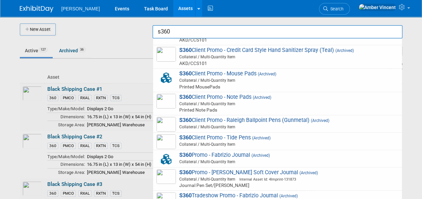
type input "s360"
click at [211, 143] on div at bounding box center [211, 99] width 0 height 199
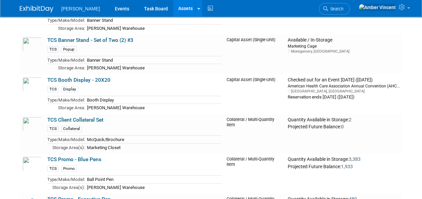
scroll to position [3890, 0]
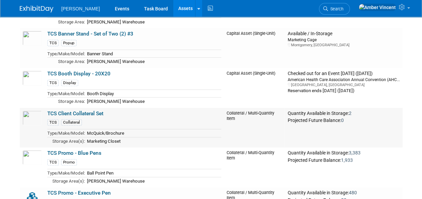
click at [89, 111] on link "TCS Client Collateral Set" at bounding box center [75, 114] width 56 height 6
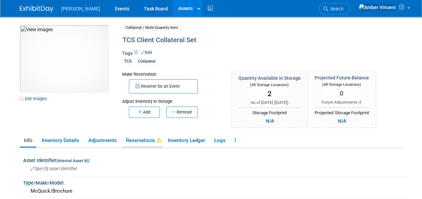
click at [134, 139] on link "Reservations" at bounding box center [142, 141] width 41 height 12
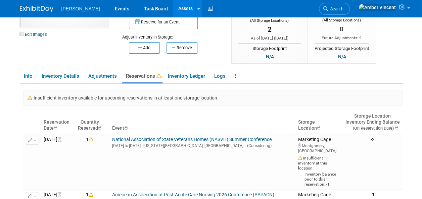
scroll to position [134, 0]
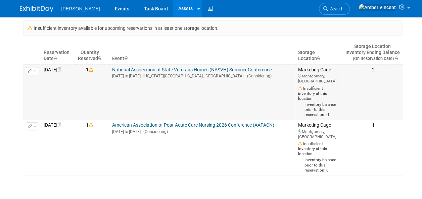
click at [35, 70] on span "button" at bounding box center [35, 70] width 3 height 1
click at [44, 88] on button "Cancel Reservation" at bounding box center [58, 92] width 56 height 9
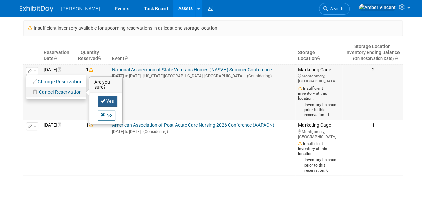
click at [106, 96] on link "Yes" at bounding box center [108, 101] width 20 height 11
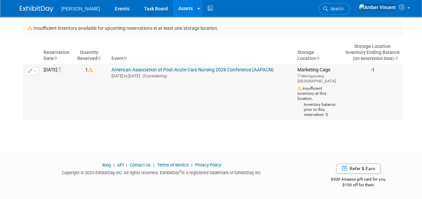
click at [34, 69] on button "button" at bounding box center [32, 71] width 12 height 8
click at [51, 90] on span "Cancel Reservation" at bounding box center [60, 92] width 43 height 5
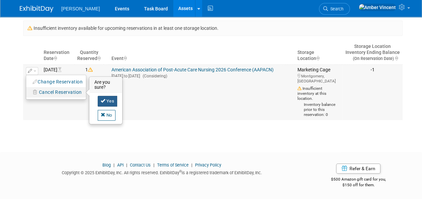
click at [103, 97] on link "Yes" at bounding box center [108, 101] width 20 height 11
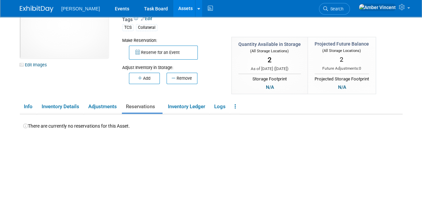
scroll to position [19, 0]
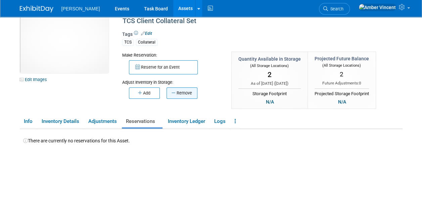
click at [188, 97] on button "Remove" at bounding box center [181, 93] width 31 height 11
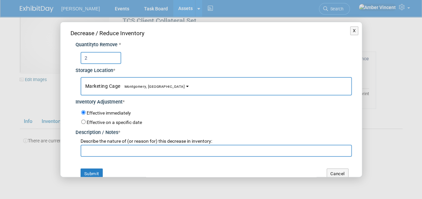
type input "2"
click at [99, 146] on input "text" at bounding box center [215, 151] width 271 height 12
type input "promo inventory transfer"
click at [88, 171] on button "Submit" at bounding box center [91, 174] width 22 height 11
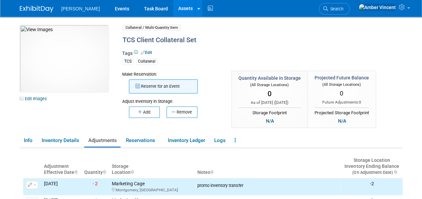
scroll to position [0, 0]
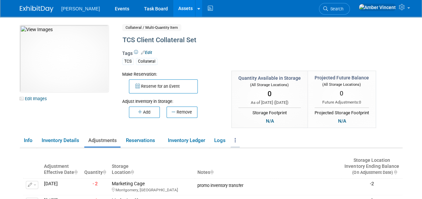
click at [235, 142] on link at bounding box center [234, 141] width 9 height 12
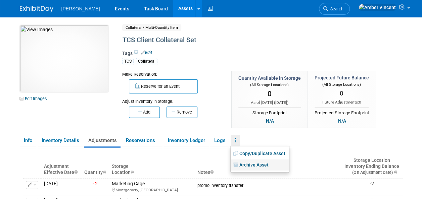
click at [247, 164] on link "Archive Asset" at bounding box center [259, 165] width 58 height 11
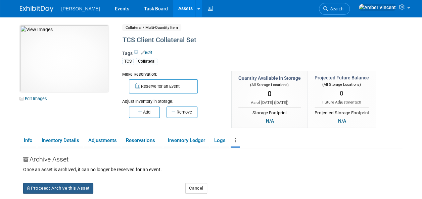
click at [77, 184] on button "Proceed: Archive this Asset" at bounding box center [58, 188] width 70 height 11
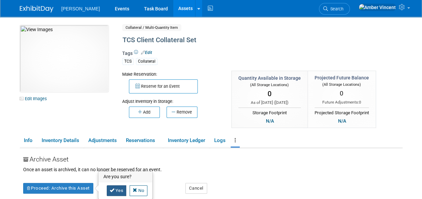
click at [113, 191] on icon at bounding box center [112, 190] width 5 height 4
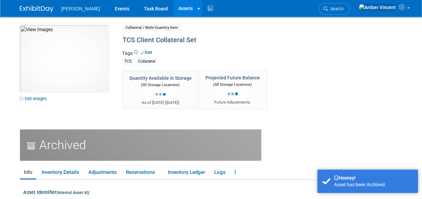
click at [173, 10] on link "Assets" at bounding box center [185, 8] width 24 height 17
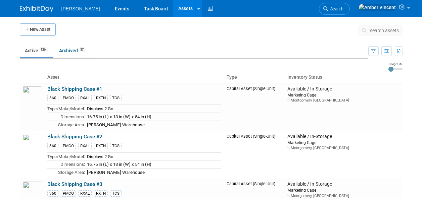
click at [386, 32] on span "search assets" at bounding box center [384, 30] width 29 height 5
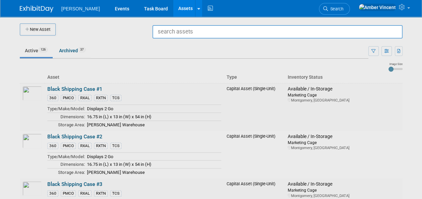
type input "r"
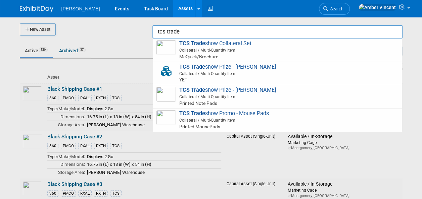
click at [258, 38] on input "tcs trade" at bounding box center [277, 31] width 250 height 13
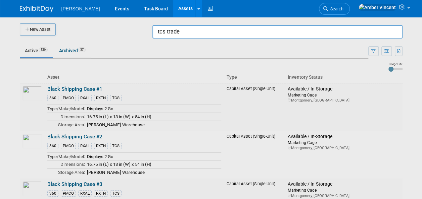
click at [227, 35] on input "tcs trade" at bounding box center [277, 31] width 250 height 13
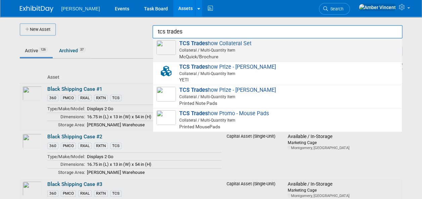
click at [220, 51] on span "Collateral / Multi-Quantity Item" at bounding box center [278, 50] width 240 height 6
type input "TCS Tradeshow Collateral Set"
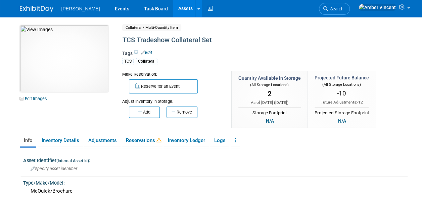
click at [153, 118] on div "Make Reservation: Reserve for an Event Adjust Inventory in Storage:" at bounding box center [248, 100] width 262 height 59
click at [150, 115] on button "Add" at bounding box center [144, 112] width 31 height 11
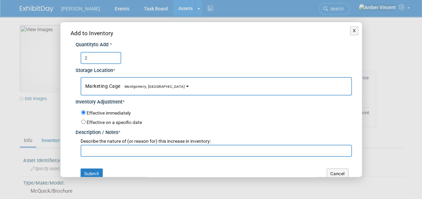
type input "2"
click at [137, 151] on input "text" at bounding box center [215, 151] width 271 height 12
click at [117, 86] on span "Marketing Cage Montgomery, [GEOGRAPHIC_DATA]" at bounding box center [135, 86] width 100 height 5
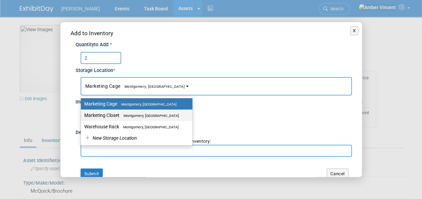
click at [117, 117] on label "Marketing Closet Montgomery, AL" at bounding box center [134, 115] width 101 height 9
click at [82, 117] on input "Marketing Closet Montgomery, AL" at bounding box center [79, 115] width 4 height 4
select select "11223909"
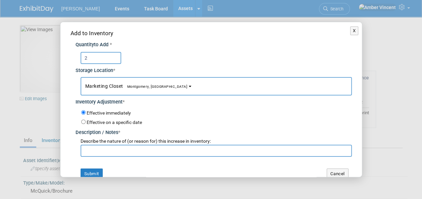
click at [117, 149] on input "text" at bounding box center [215, 151] width 271 height 12
type input "promo inventory transfer"
click at [99, 172] on button "Submit" at bounding box center [91, 174] width 22 height 11
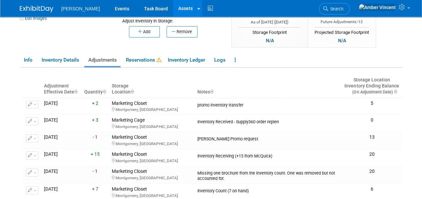
scroll to position [67, 0]
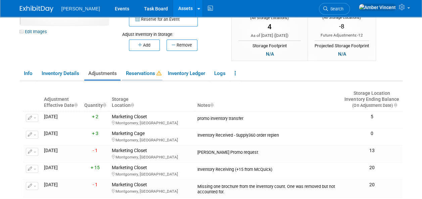
click at [134, 76] on link "Reservations" at bounding box center [142, 74] width 41 height 12
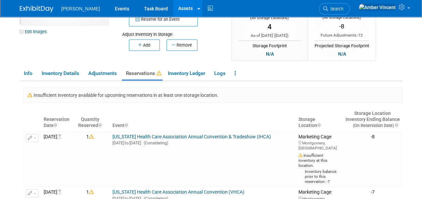
scroll to position [0, 0]
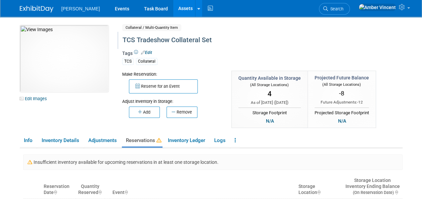
click at [158, 42] on div "TCS Tradeshow Collateral Set" at bounding box center [247, 40] width 254 height 12
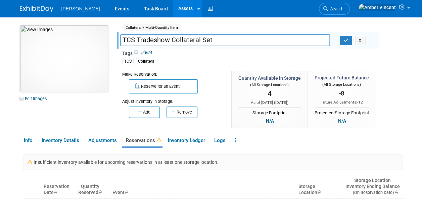
click at [158, 42] on input "TCS Tradeshow Collateral Set" at bounding box center [225, 40] width 210 height 12
click at [177, 41] on input "TCS Collateral Set" at bounding box center [225, 40] width 210 height 12
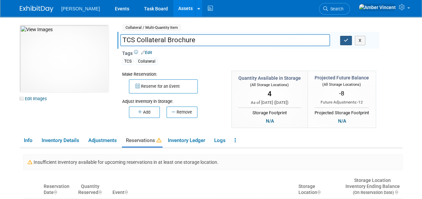
type input "TCS Collateral Brochure"
click at [344, 41] on icon "button" at bounding box center [345, 40] width 5 height 4
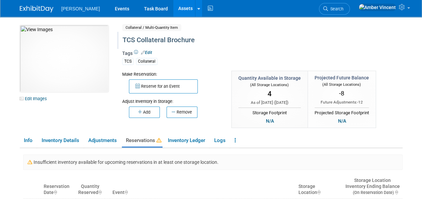
click at [173, 11] on link "Assets" at bounding box center [185, 8] width 24 height 17
